Goal: Task Accomplishment & Management: Manage account settings

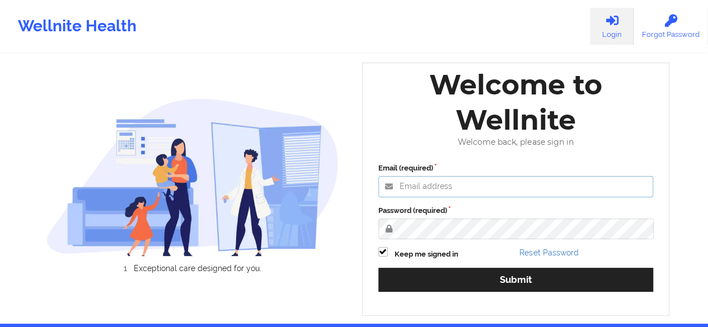
type input "[PERSON_NAME][EMAIL_ADDRESS][DOMAIN_NAME]"
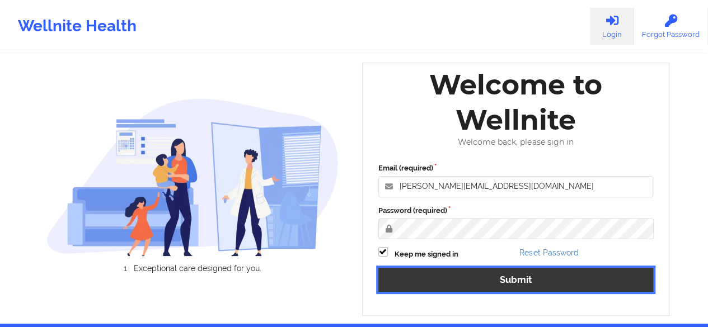
click at [512, 279] on button "Submit" at bounding box center [515, 280] width 275 height 24
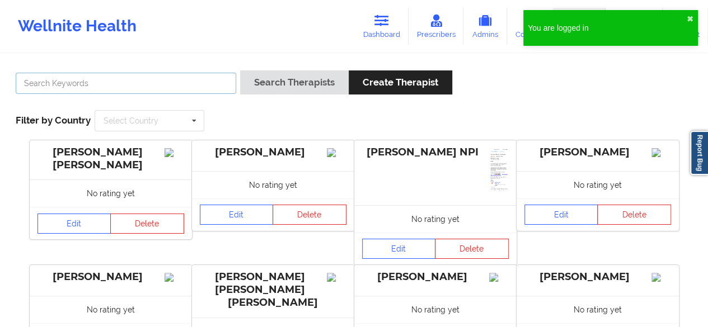
click at [36, 85] on input "text" at bounding box center [126, 83] width 220 height 21
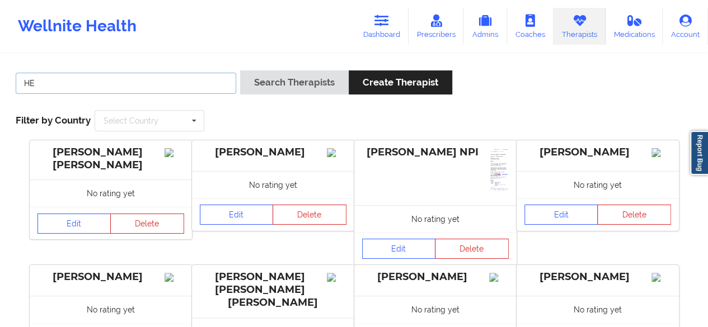
type input "H"
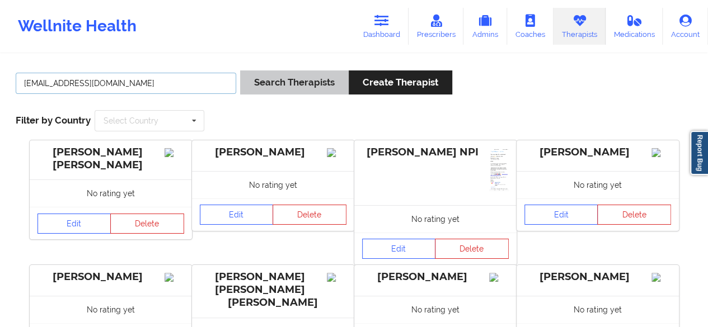
type input "hermic4lyfe@gmail.com"
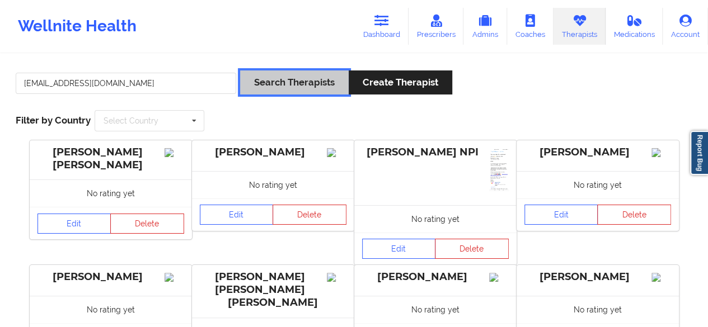
click at [274, 83] on button "Search Therapists" at bounding box center [294, 82] width 109 height 24
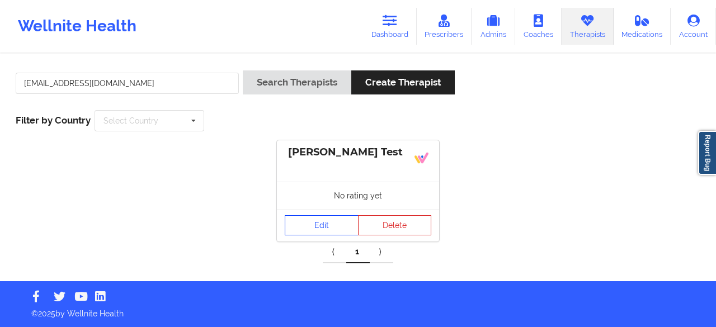
click at [307, 232] on link "Edit" at bounding box center [322, 225] width 74 height 20
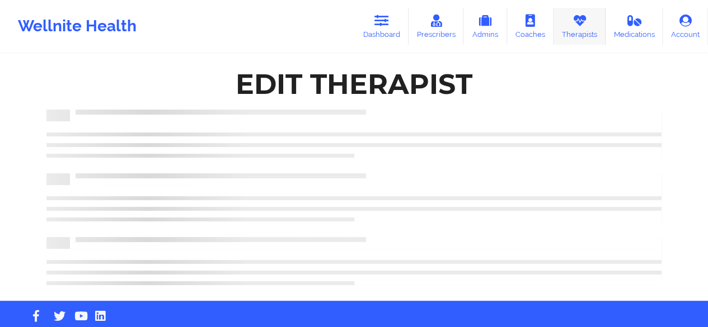
click at [574, 28] on link "Therapists" at bounding box center [579, 26] width 52 height 37
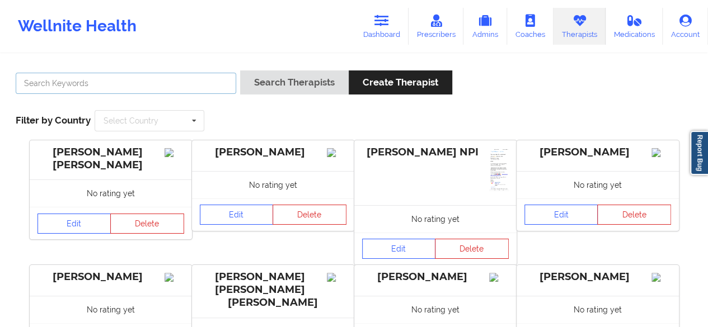
click at [58, 88] on input "text" at bounding box center [126, 83] width 220 height 21
type input "[PERSON_NAME]"
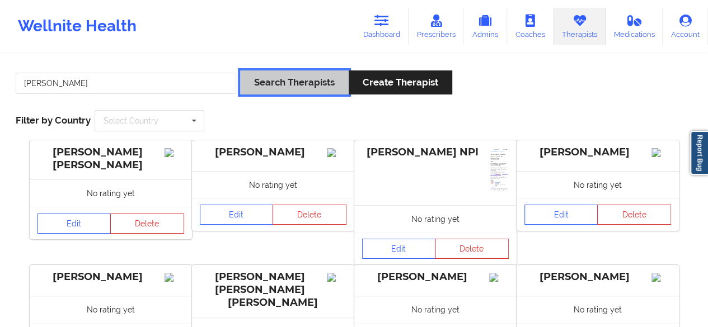
click at [310, 82] on button "Search Therapists" at bounding box center [294, 82] width 109 height 24
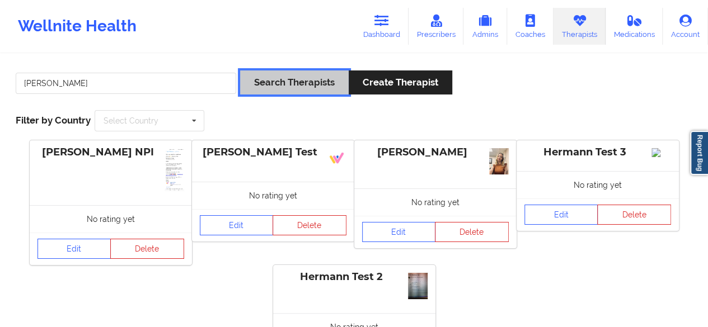
scroll to position [120, 0]
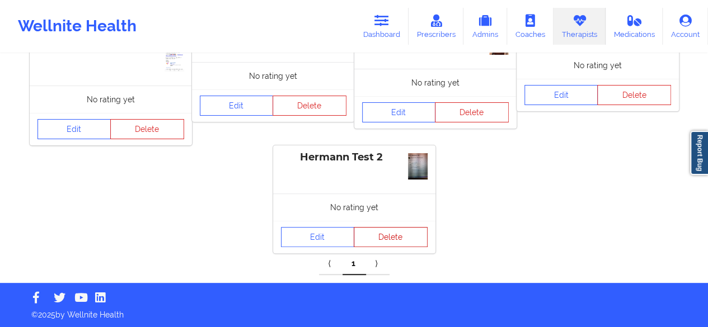
click at [385, 238] on button "Delete" at bounding box center [391, 237] width 74 height 20
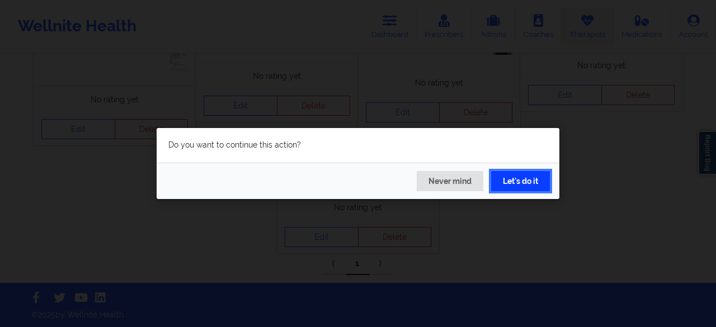
click at [508, 183] on button "Let's do it" at bounding box center [520, 181] width 59 height 20
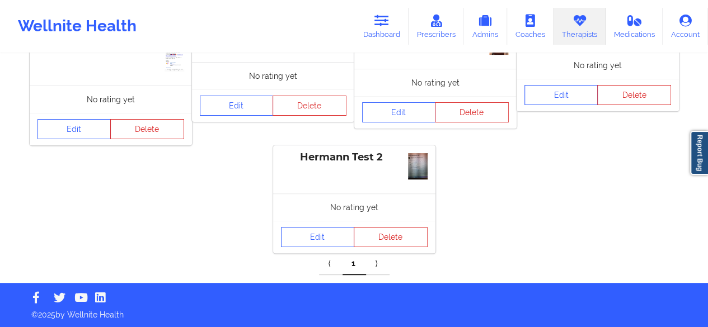
scroll to position [12, 0]
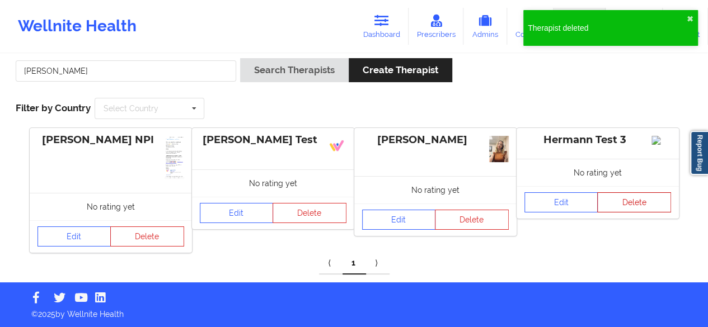
click at [639, 213] on button "Delete" at bounding box center [634, 202] width 74 height 20
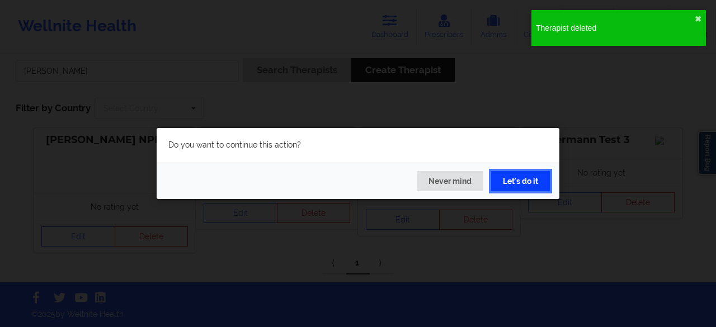
click at [534, 186] on button "Let's do it" at bounding box center [520, 181] width 59 height 20
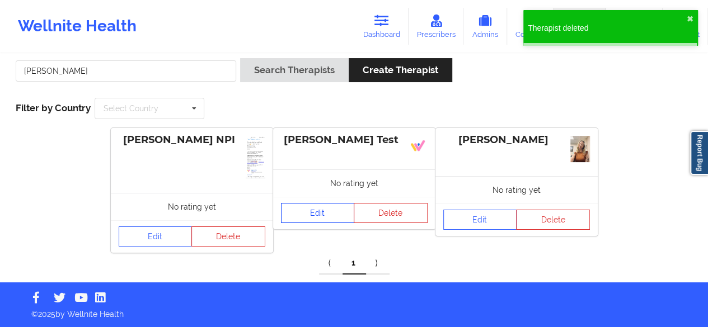
click at [318, 211] on link "Edit" at bounding box center [318, 213] width 74 height 20
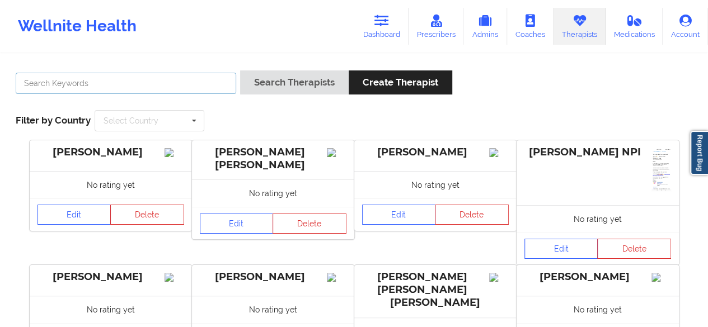
click at [167, 75] on input "text" at bounding box center [126, 83] width 220 height 21
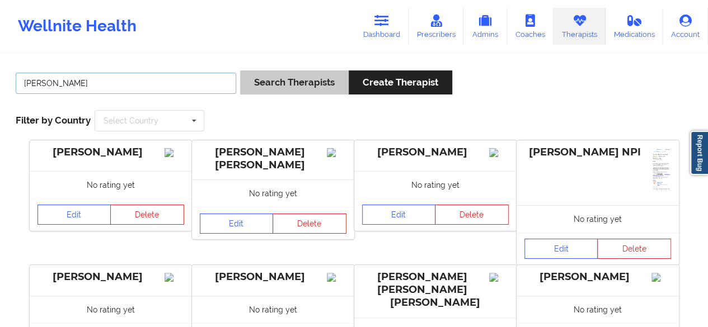
type input "[PERSON_NAME]"
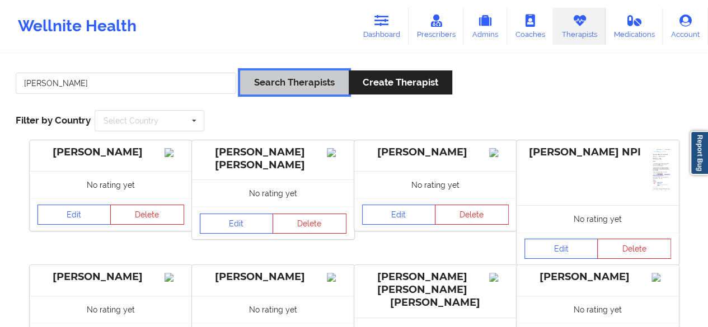
click at [249, 83] on button "Search Therapists" at bounding box center [294, 82] width 109 height 24
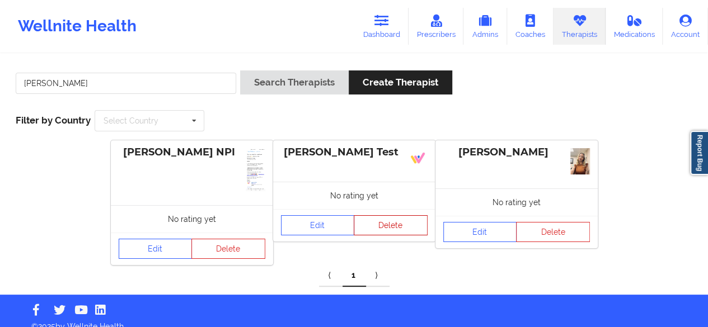
click at [378, 227] on button "Delete" at bounding box center [391, 225] width 74 height 20
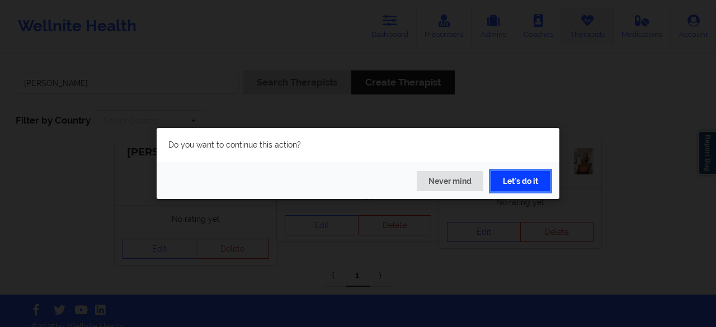
click at [520, 178] on button "Let's do it" at bounding box center [520, 181] width 59 height 20
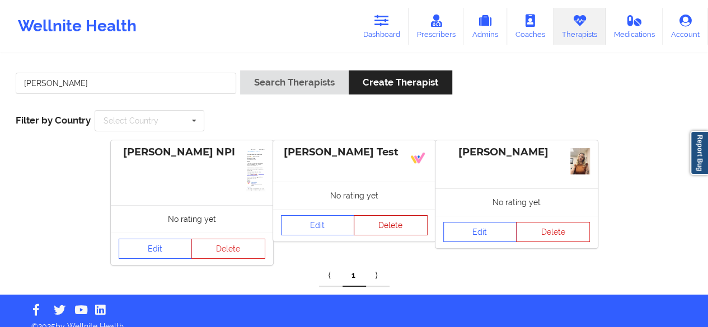
click at [392, 224] on button "Delete" at bounding box center [391, 225] width 74 height 20
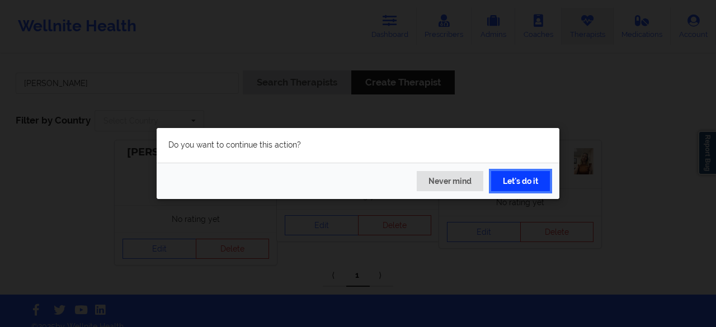
click at [514, 176] on button "Let's do it" at bounding box center [520, 181] width 59 height 20
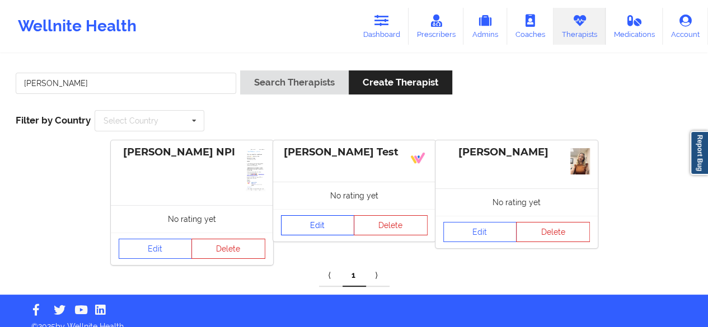
click at [323, 227] on link "Edit" at bounding box center [318, 225] width 74 height 20
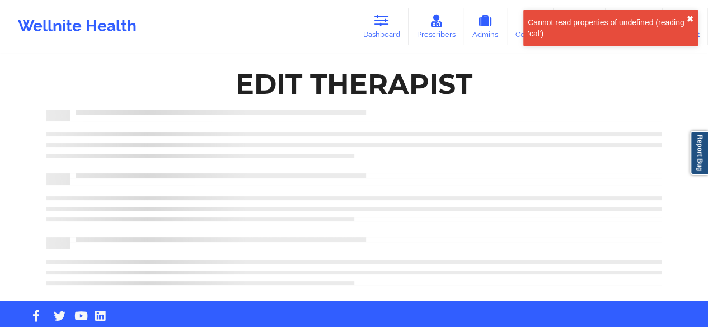
click at [689, 20] on button "✖︎" at bounding box center [689, 19] width 7 height 9
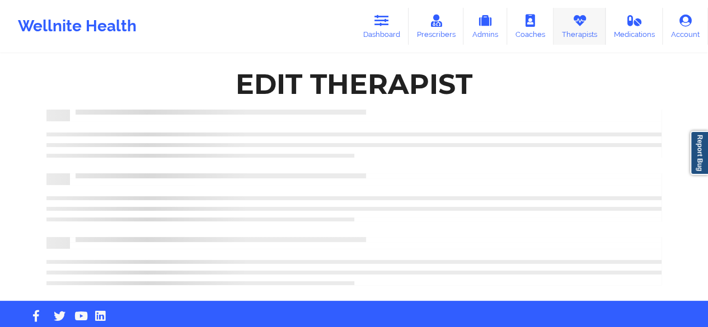
click at [572, 20] on icon at bounding box center [579, 21] width 15 height 12
